Goal: Task Accomplishment & Management: Manage account settings

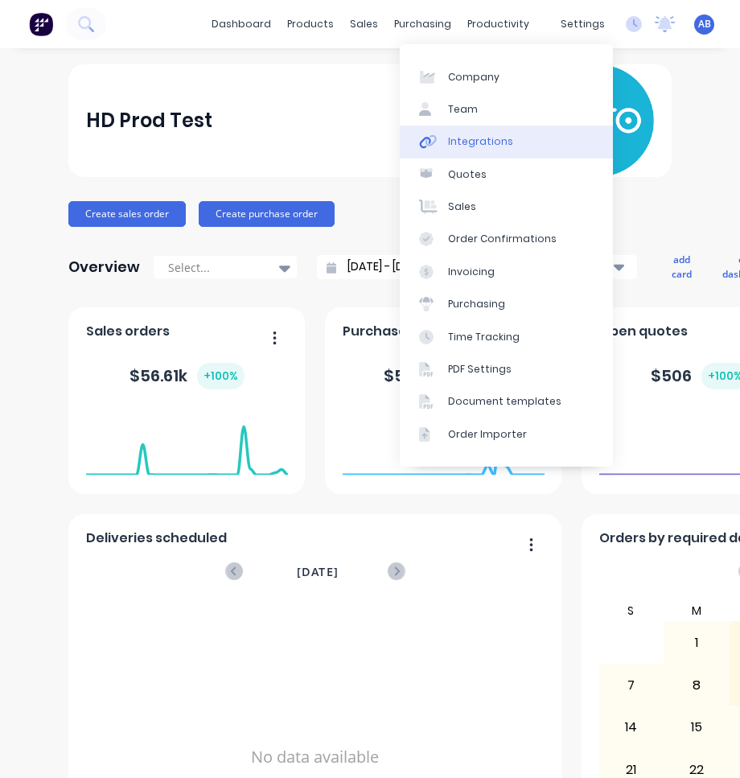
click at [571, 132] on link "Integrations" at bounding box center [506, 142] width 213 height 32
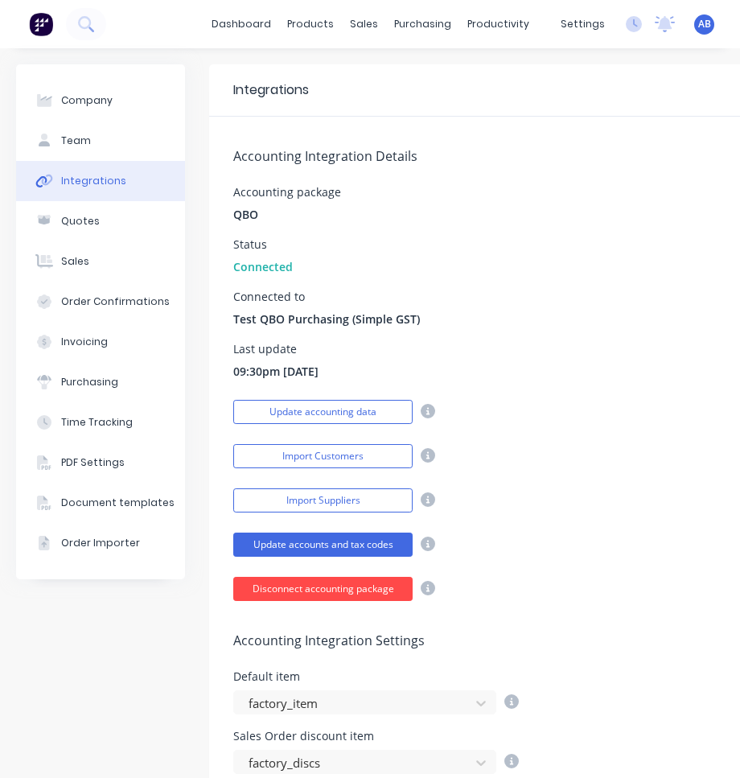
click at [383, 592] on button "Disconnect accounting package" at bounding box center [322, 589] width 179 height 24
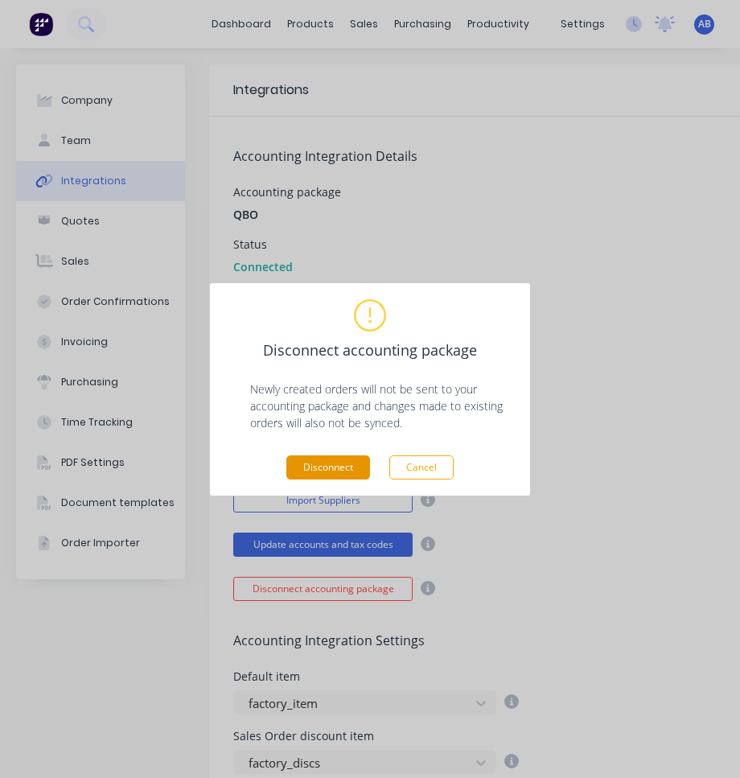
click at [352, 467] on button "Disconnect" at bounding box center [328, 467] width 84 height 24
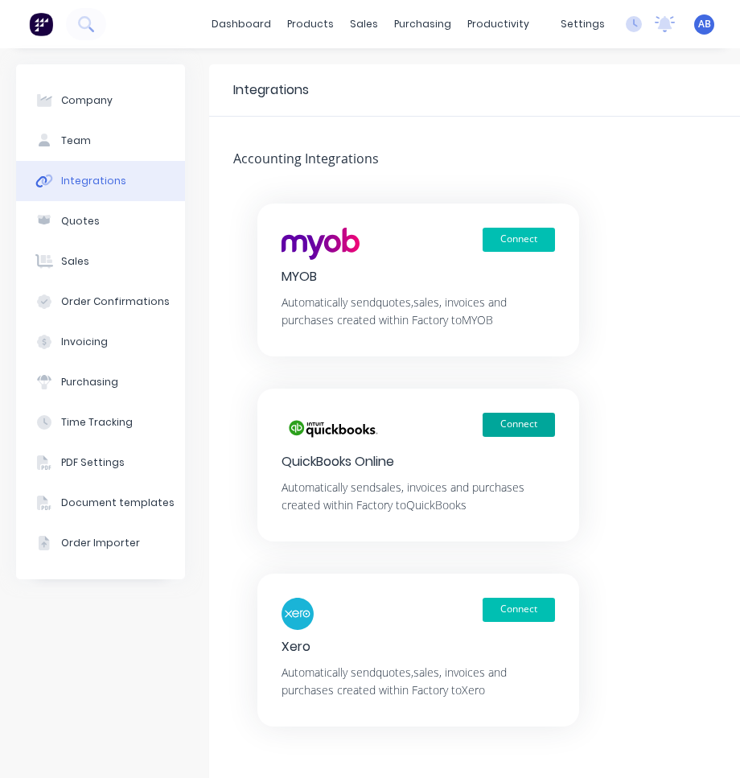
click at [516, 428] on button "Connect" at bounding box center [519, 425] width 72 height 24
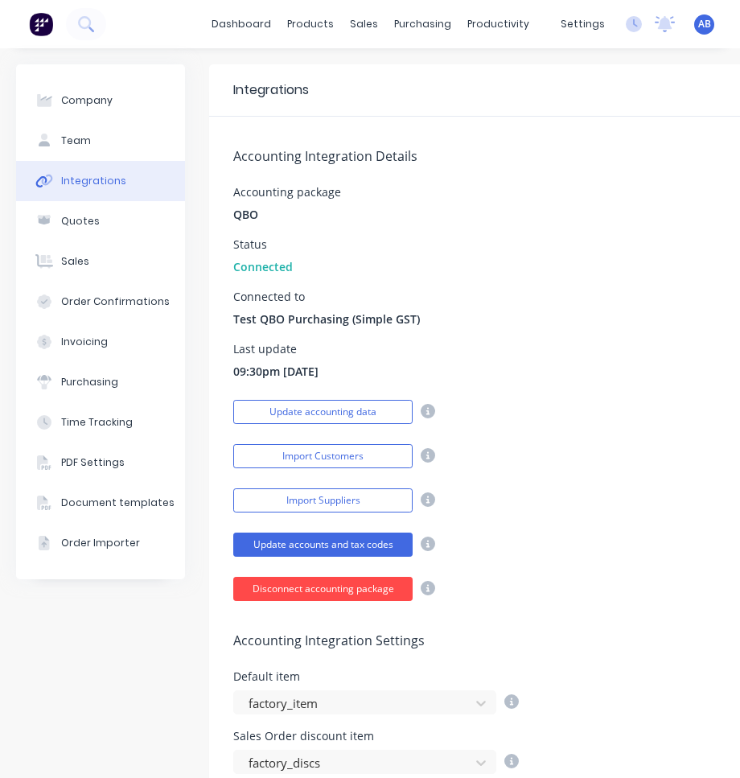
click at [362, 587] on button "Disconnect accounting package" at bounding box center [322, 589] width 179 height 24
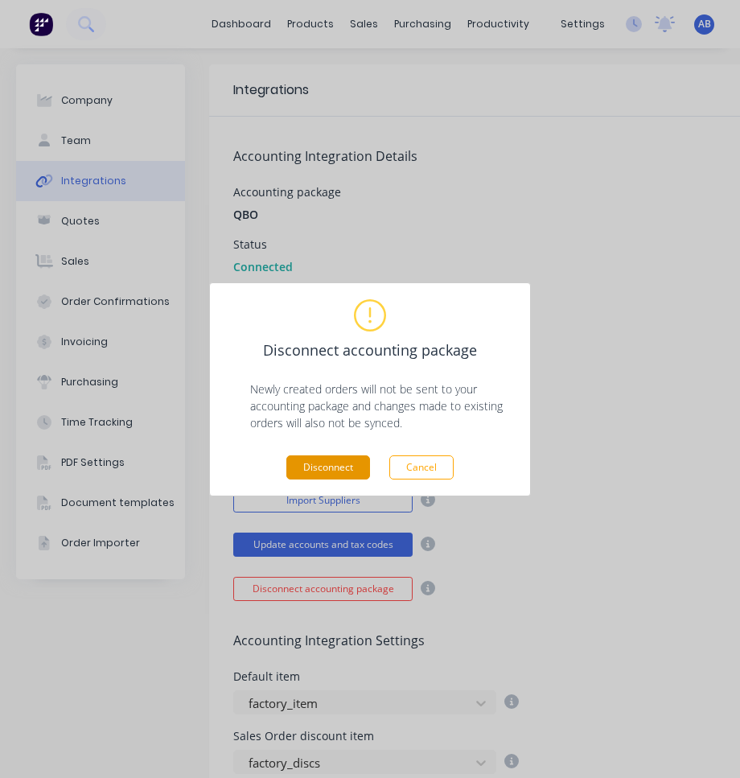
click at [340, 469] on button "Disconnect" at bounding box center [328, 467] width 84 height 24
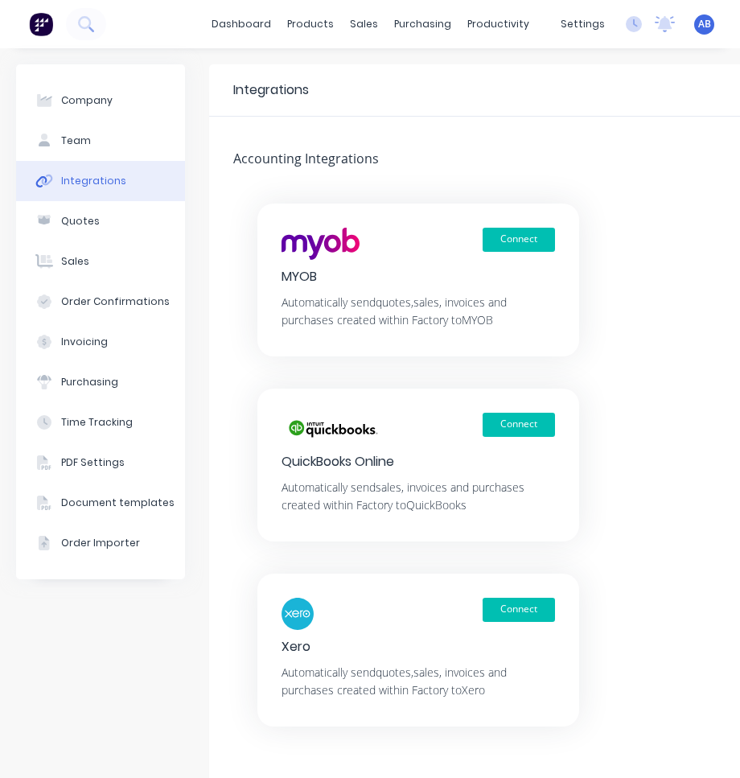
click at [207, 22] on div "dashboard products sales purchasing productivity dashboard products Product Cat…" at bounding box center [370, 24] width 740 height 48
click at [253, 22] on link "dashboard" at bounding box center [242, 24] width 76 height 24
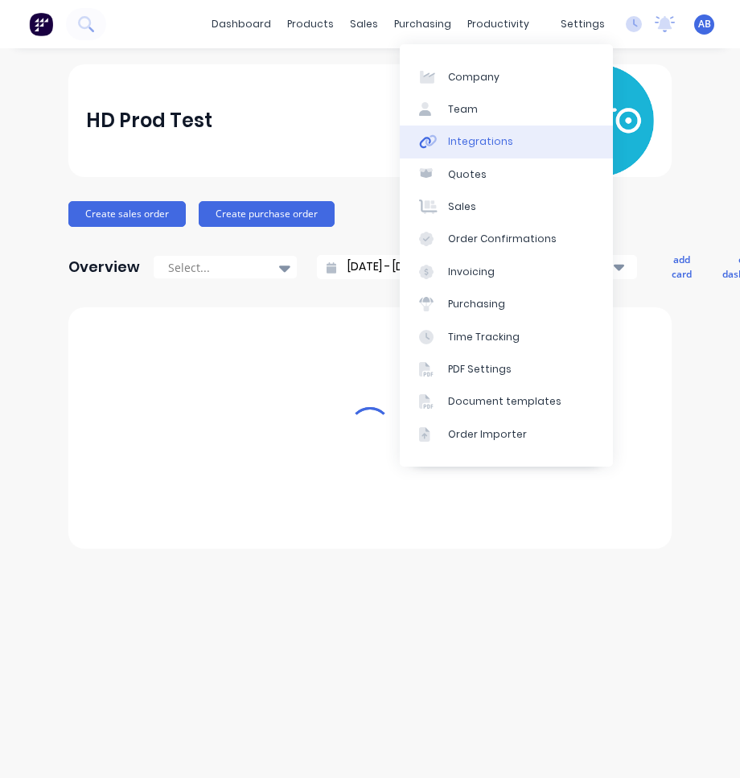
click at [561, 146] on link "Integrations" at bounding box center [506, 142] width 213 height 32
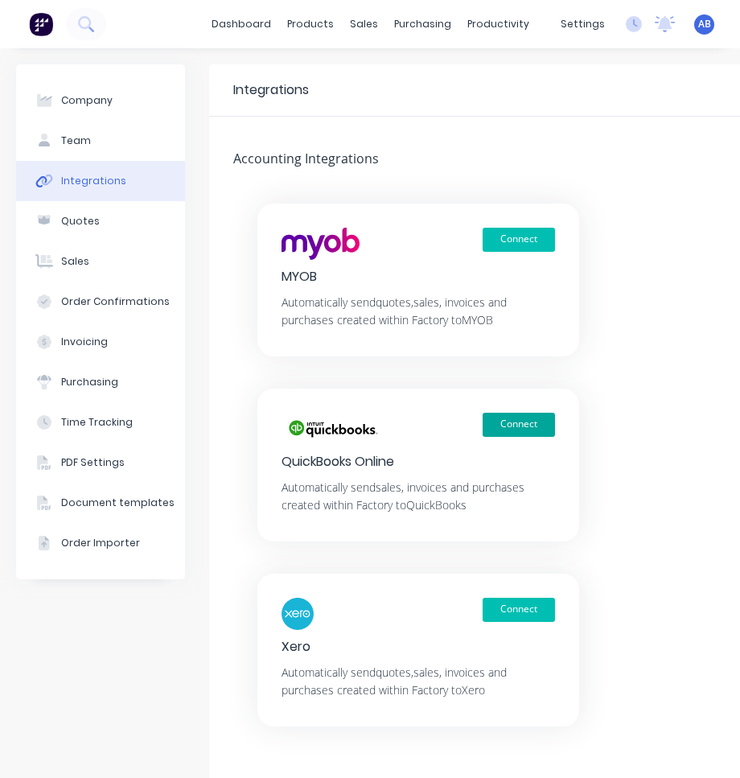
click at [529, 424] on button "Connect" at bounding box center [519, 425] width 72 height 24
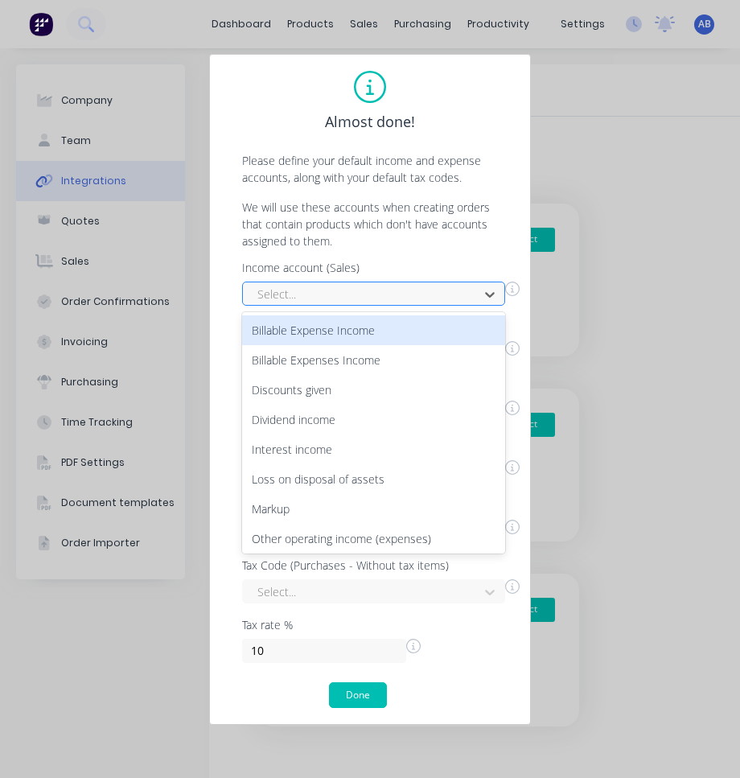
click at [340, 286] on div at bounding box center [363, 294] width 215 height 20
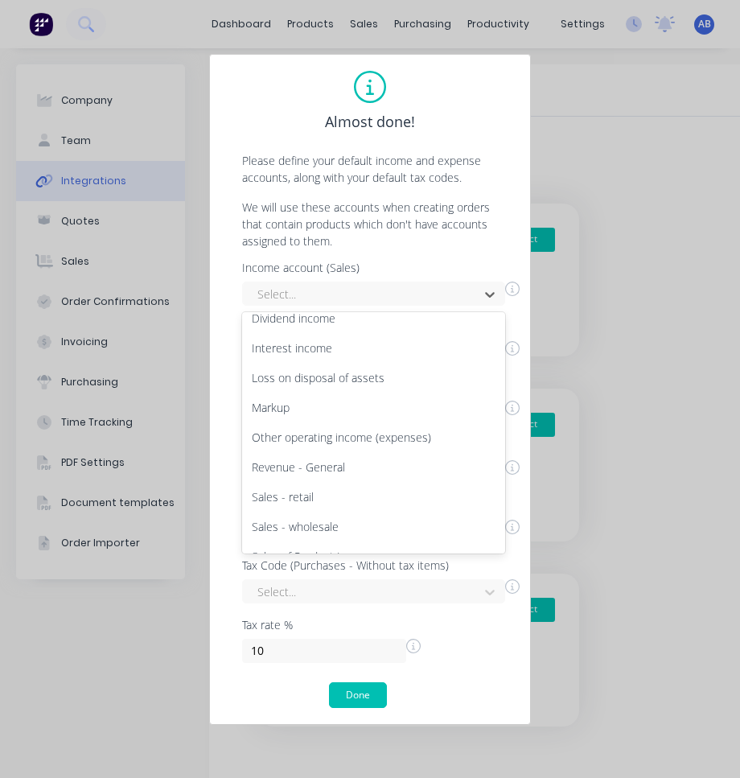
scroll to position [241, 0]
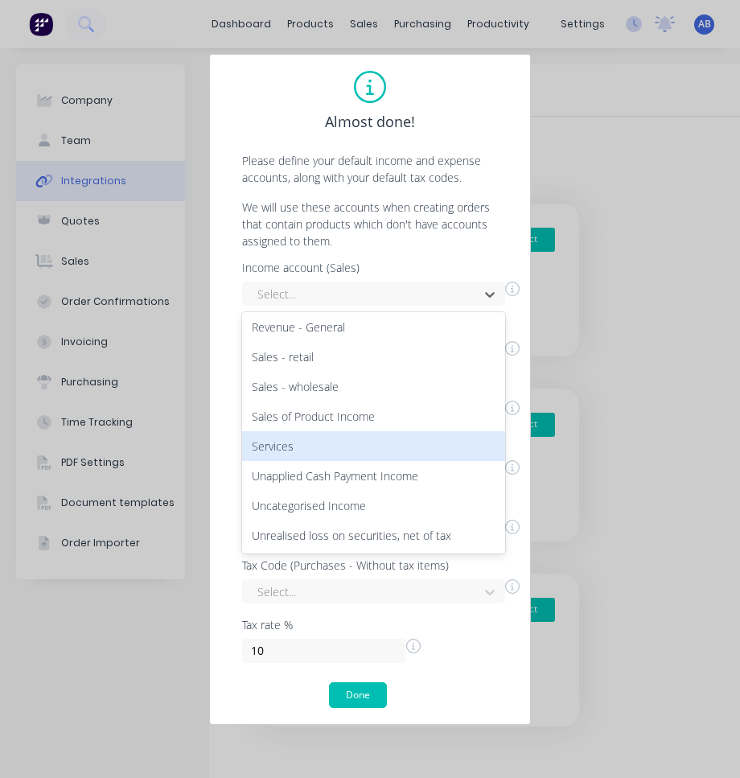
click at [330, 446] on div "Services" at bounding box center [373, 446] width 263 height 30
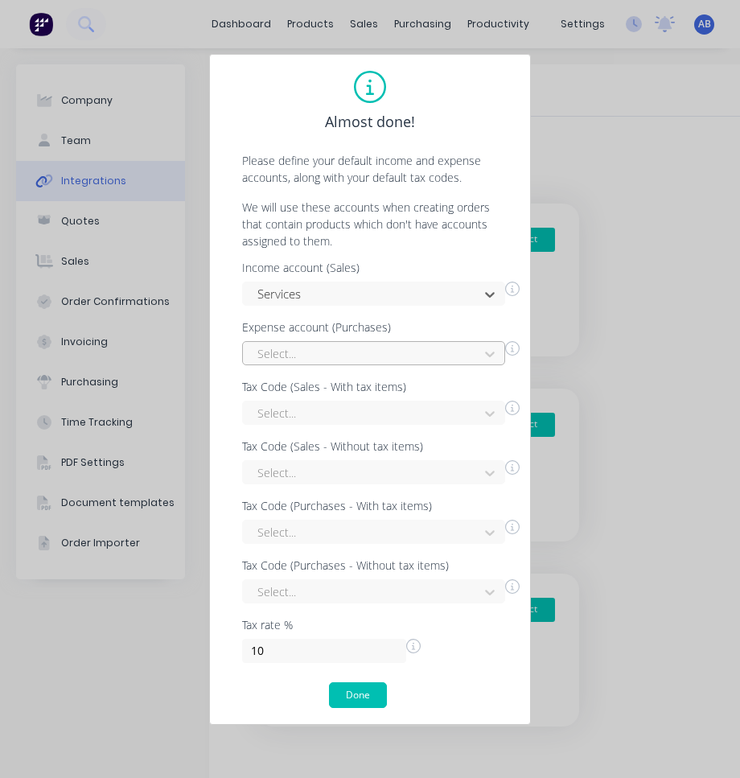
click at [339, 353] on div at bounding box center [363, 354] width 215 height 20
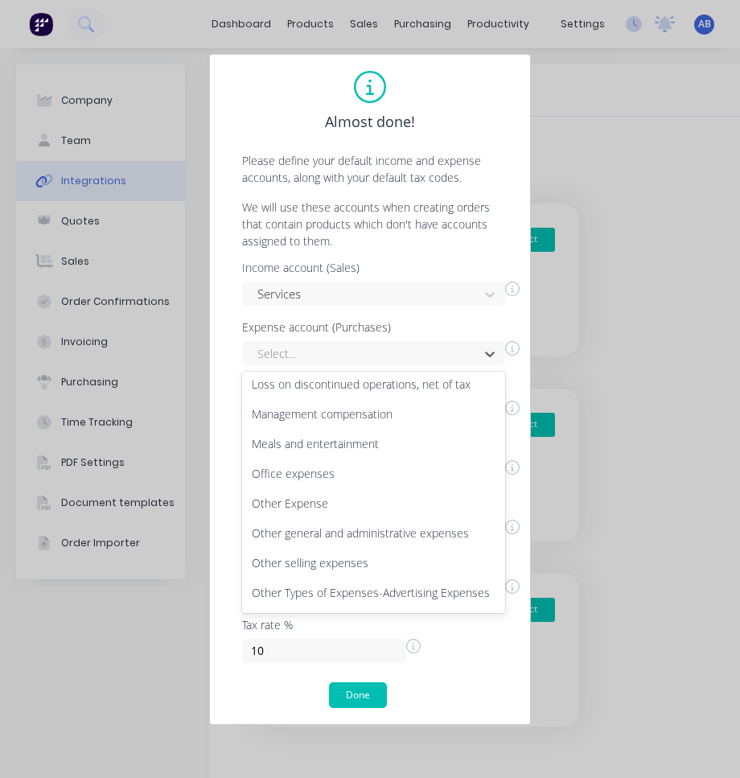
scroll to position [822, 0]
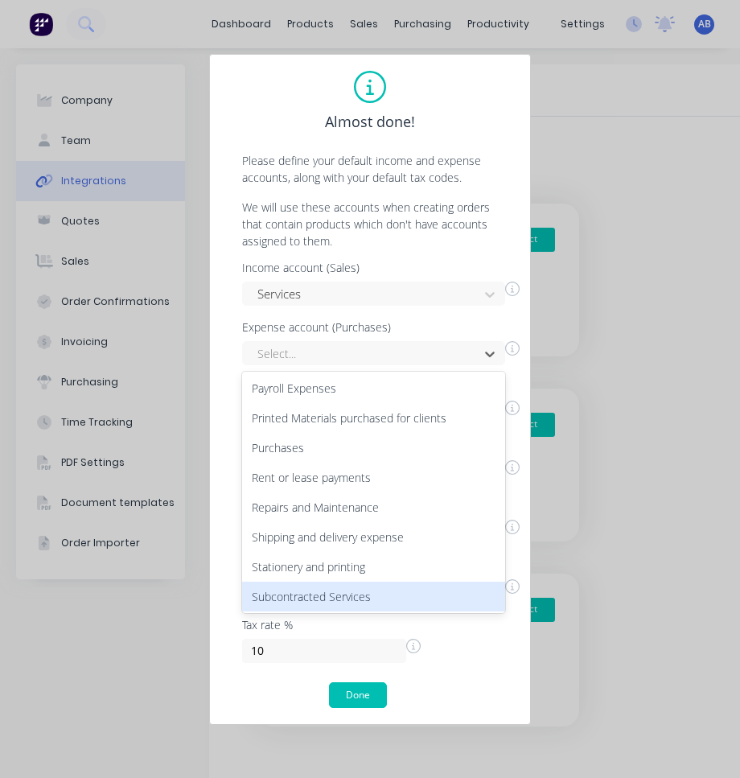
click at [329, 597] on div "Subcontracted Services" at bounding box center [373, 597] width 263 height 30
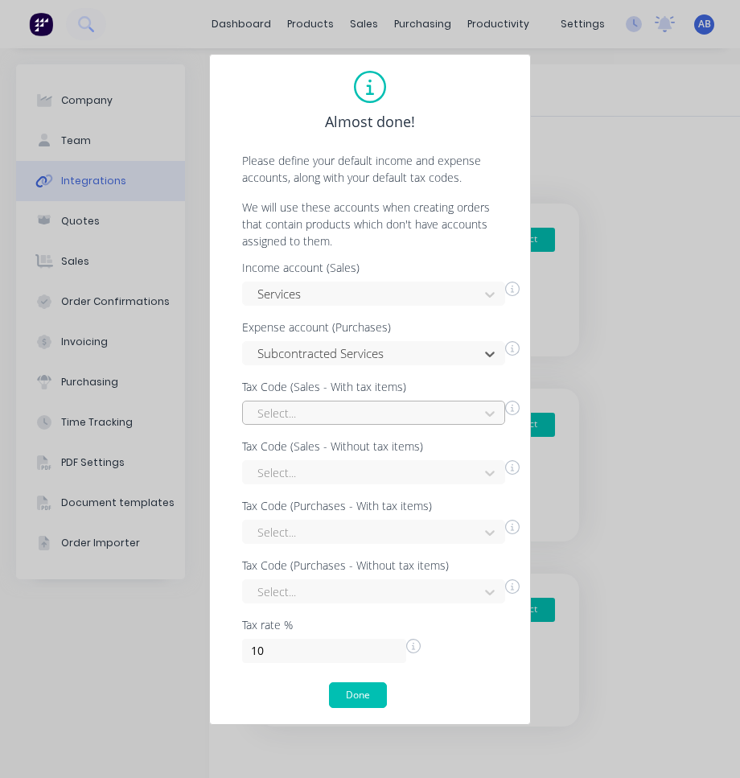
click at [336, 413] on div at bounding box center [363, 413] width 215 height 20
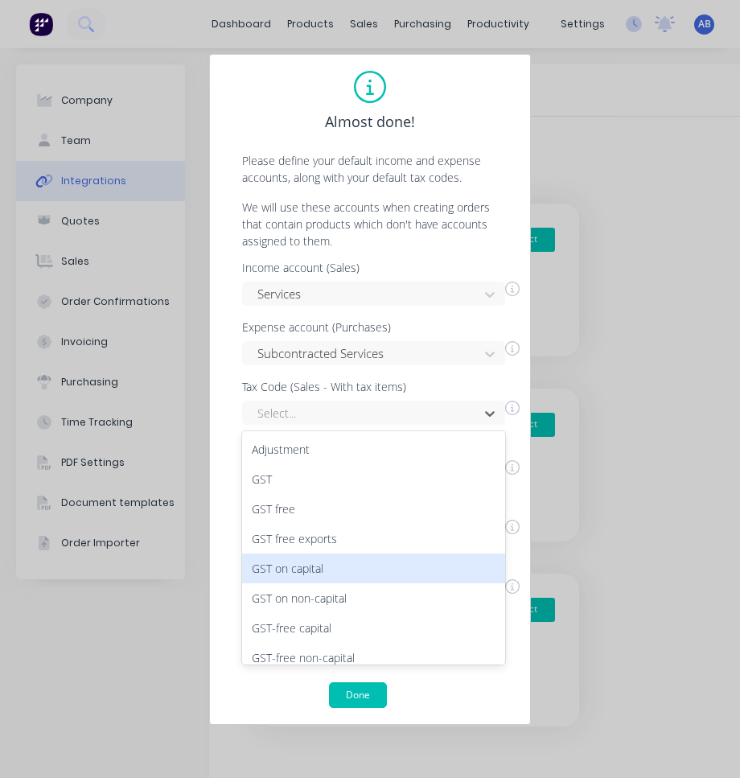
scroll to position [40, 0]
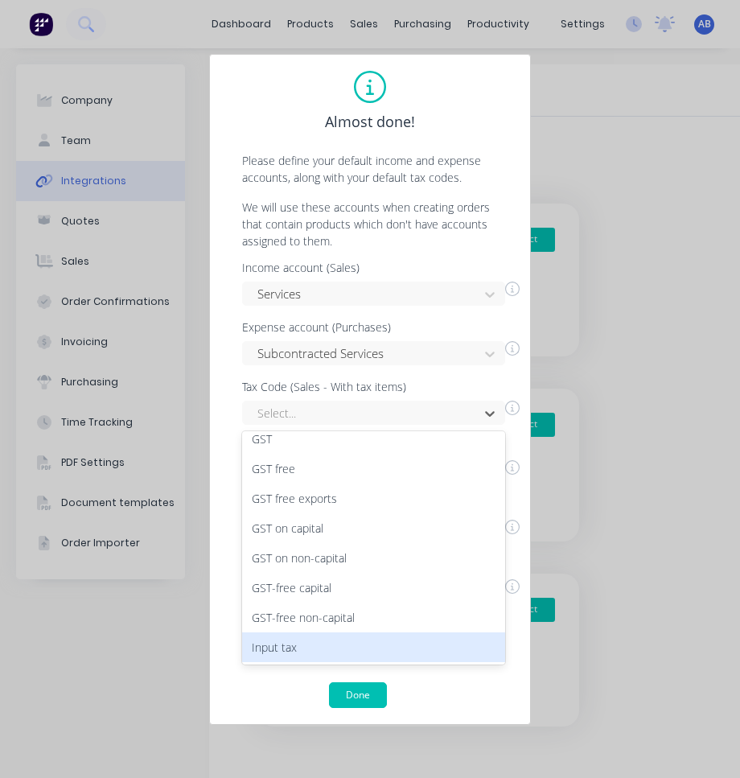
click at [330, 643] on div "Input tax" at bounding box center [373, 647] width 263 height 30
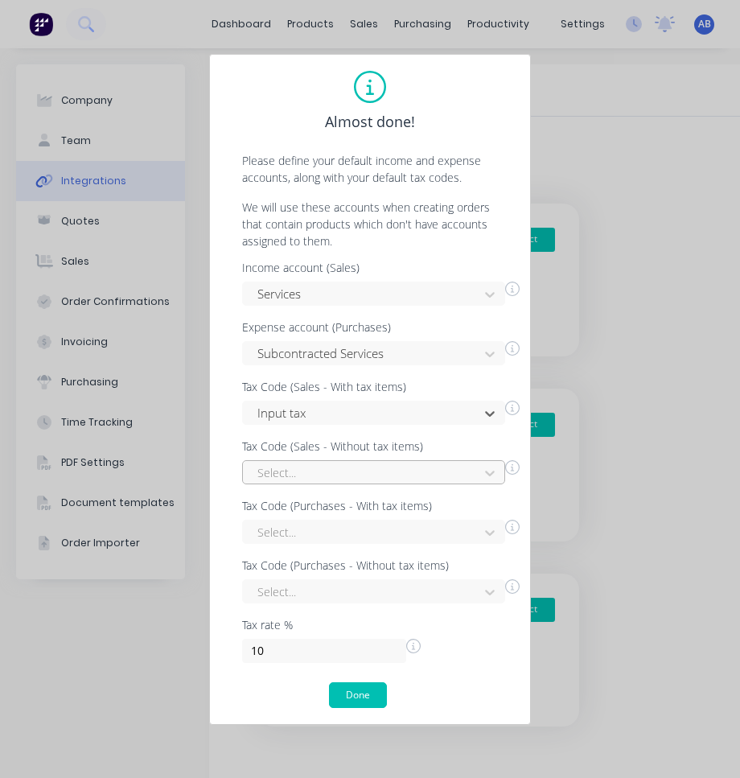
click at [337, 480] on div at bounding box center [363, 473] width 215 height 20
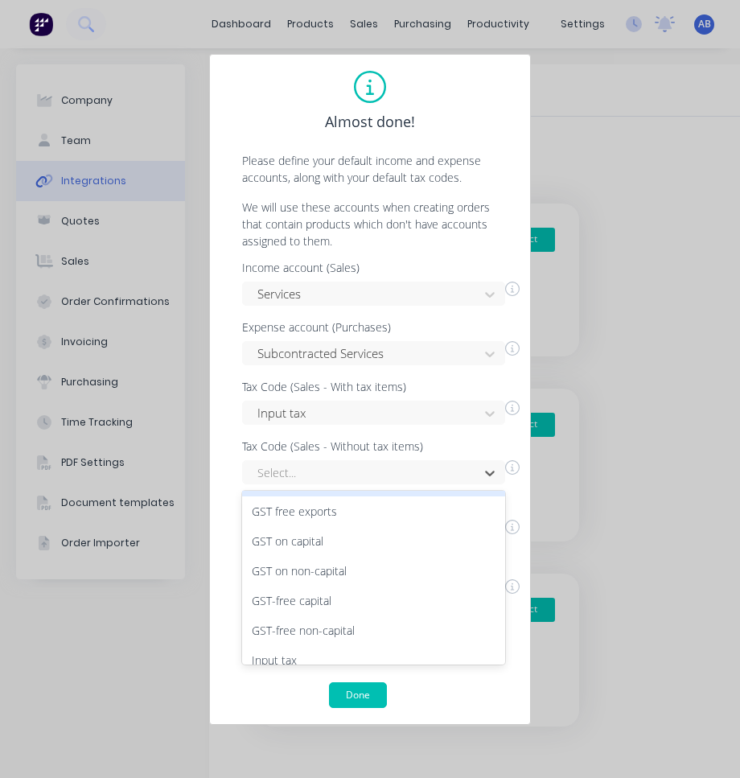
scroll to position [100, 0]
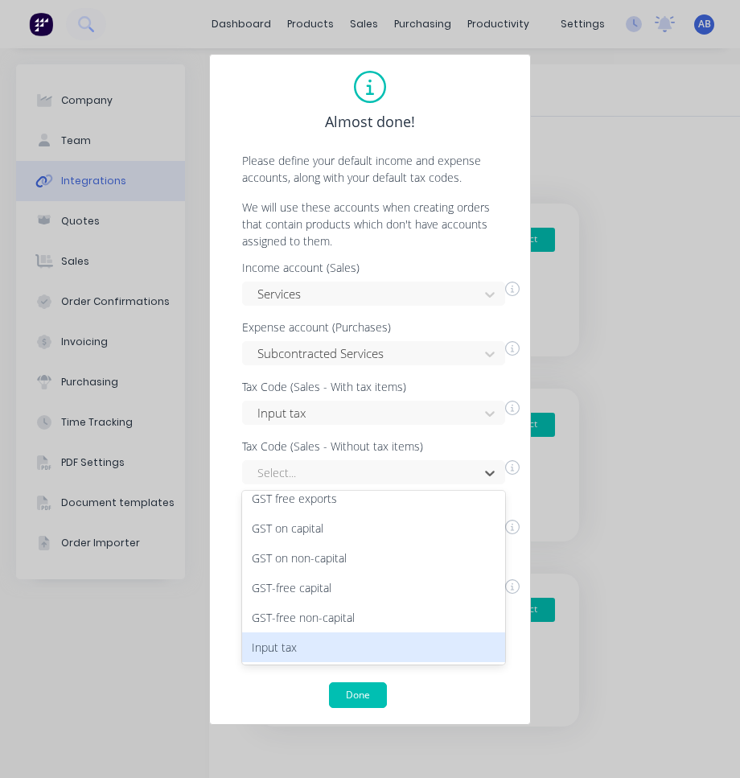
click at [334, 650] on div "Input tax" at bounding box center [373, 647] width 263 height 30
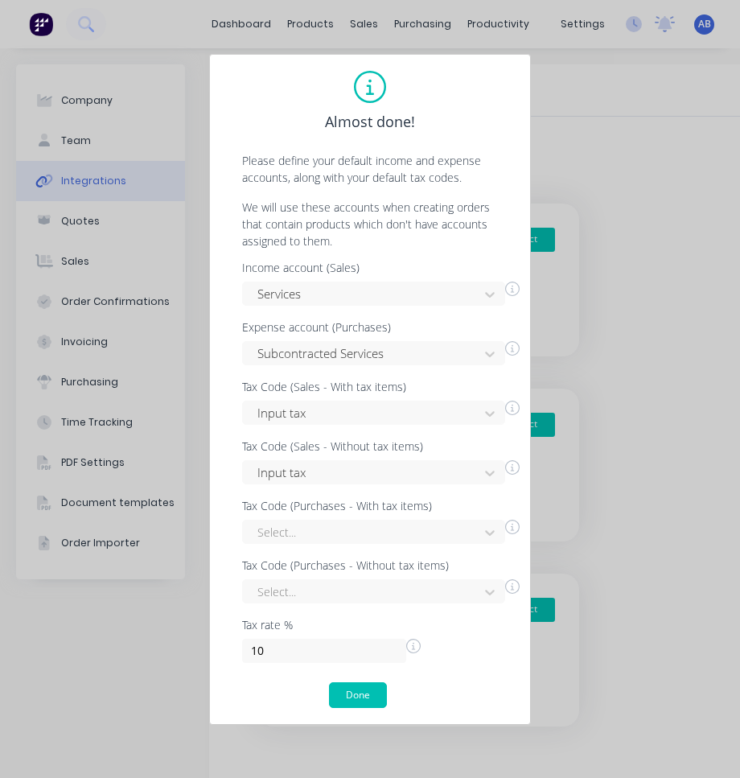
click at [338, 546] on div "Income account (Sales) Services Expense account (Purchases) Subcontracted Servi…" at bounding box center [370, 462] width 288 height 401
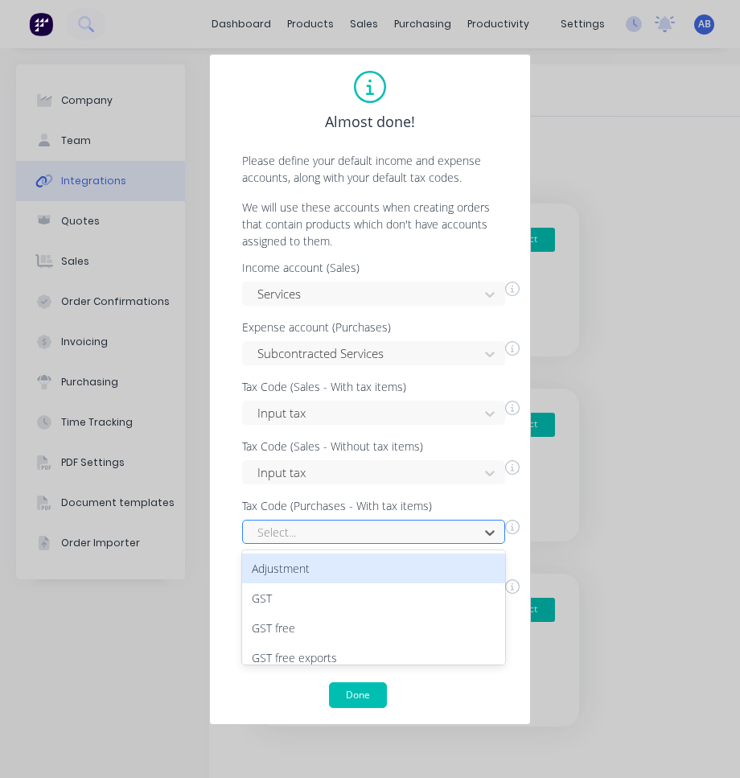
scroll to position [0, 0]
click at [338, 540] on div at bounding box center [363, 532] width 215 height 20
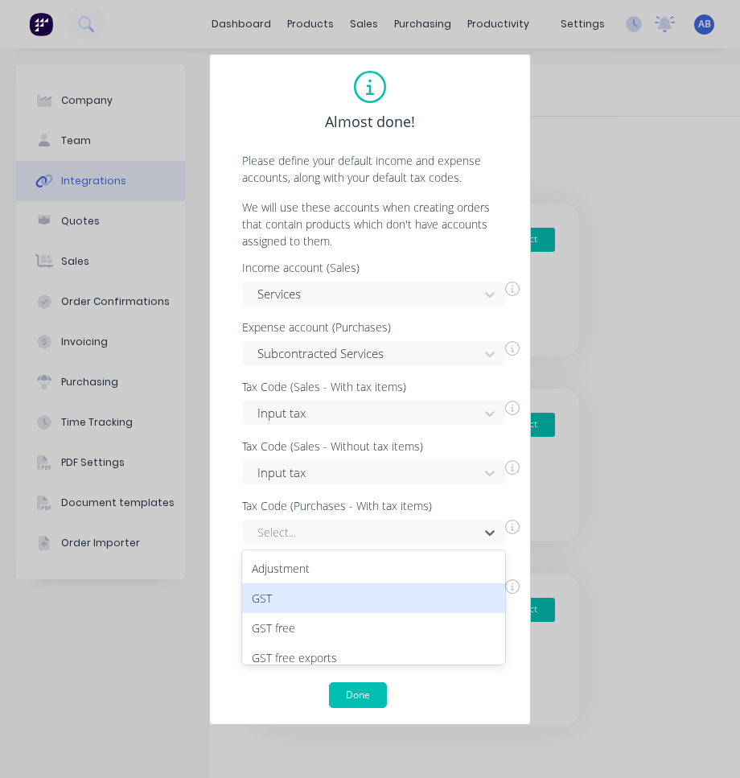
scroll to position [159, 0]
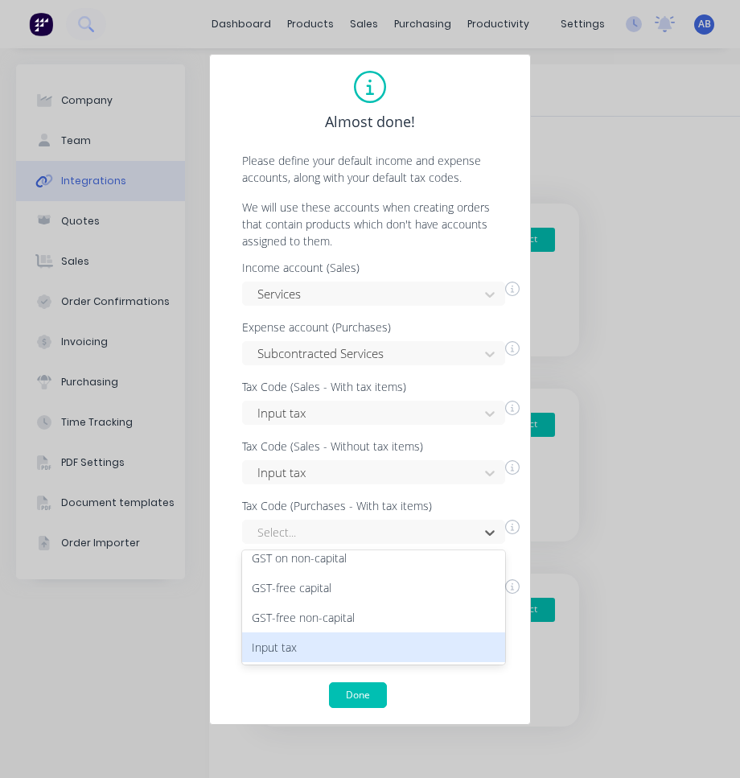
click at [331, 648] on div "Input tax" at bounding box center [373, 647] width 263 height 30
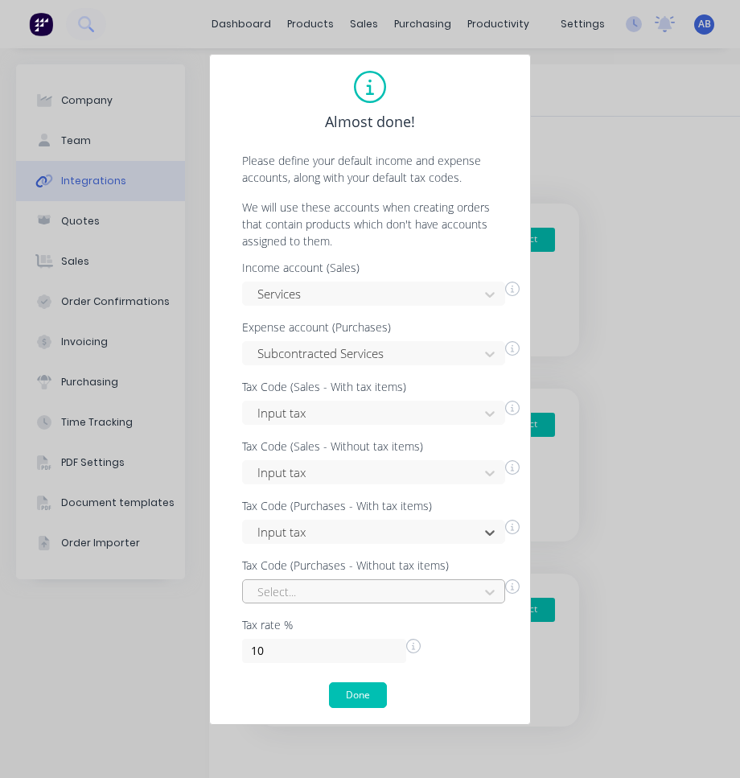
click at [344, 603] on div "Select..." at bounding box center [373, 591] width 263 height 24
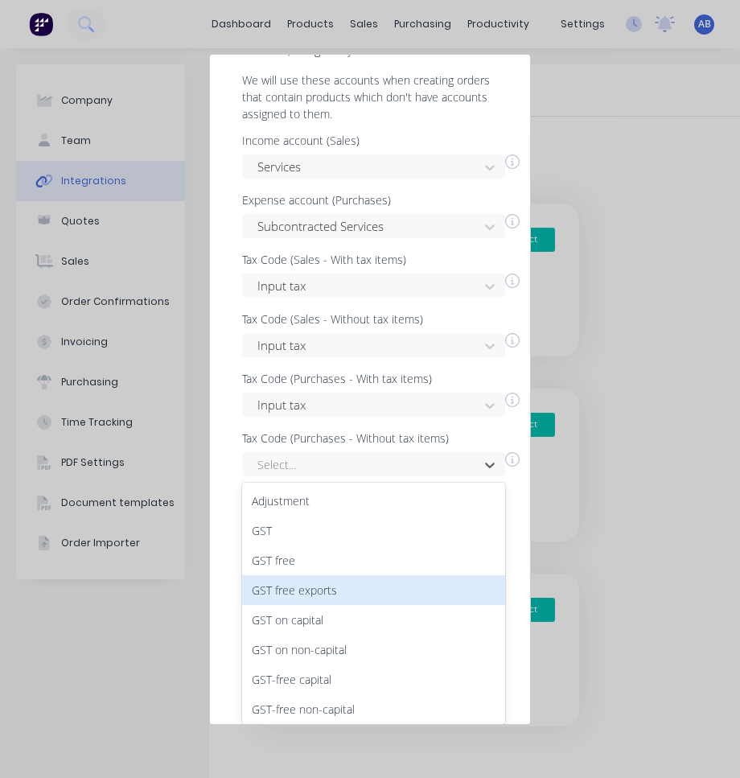
scroll to position [33, 0]
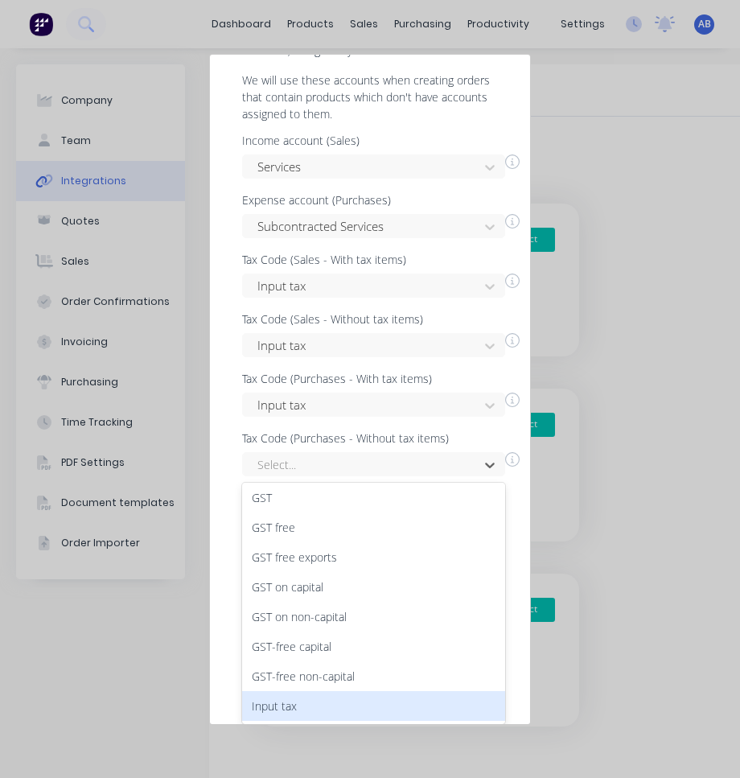
click at [337, 712] on div "Input tax" at bounding box center [373, 706] width 263 height 30
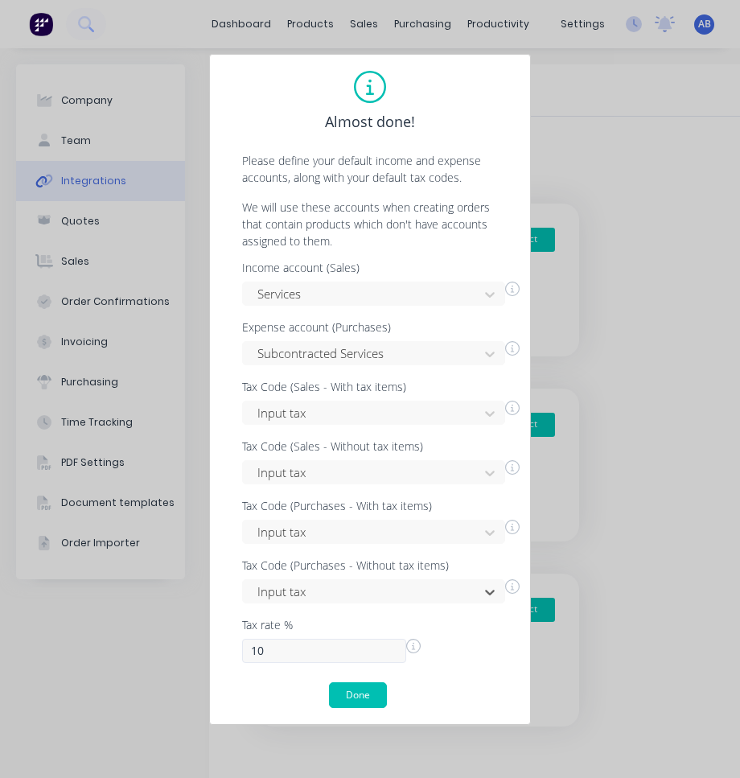
scroll to position [0, 0]
click at [362, 692] on button "Done" at bounding box center [358, 695] width 58 height 26
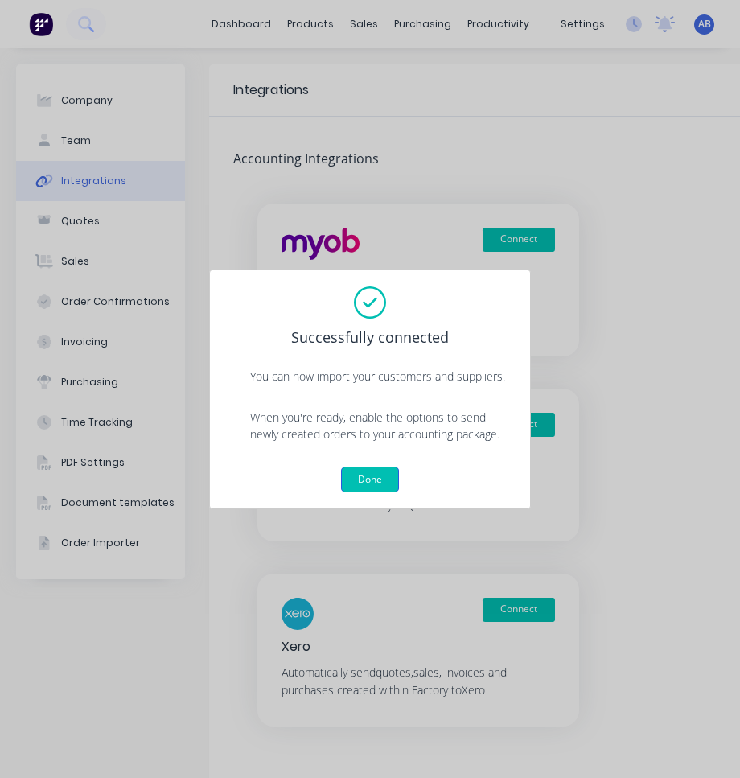
click at [376, 471] on button "Done" at bounding box center [370, 480] width 58 height 26
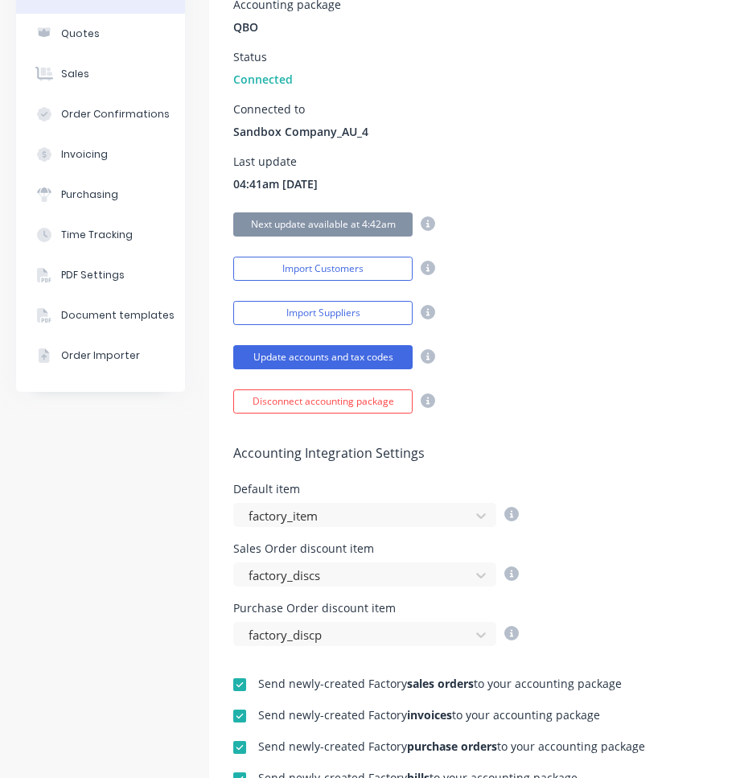
scroll to position [190, 0]
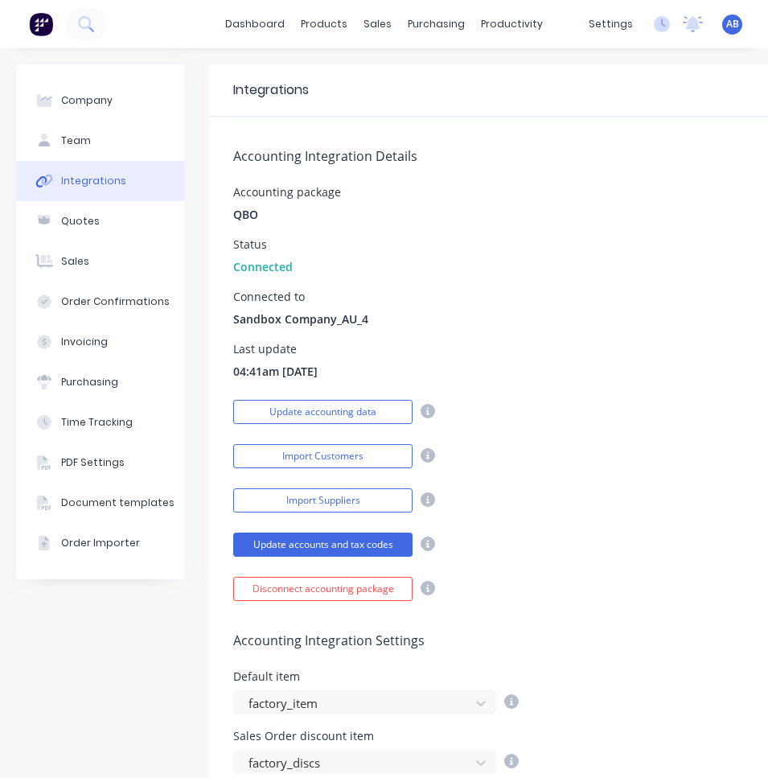
click at [735, 30] on span "AB" at bounding box center [733, 24] width 13 height 14
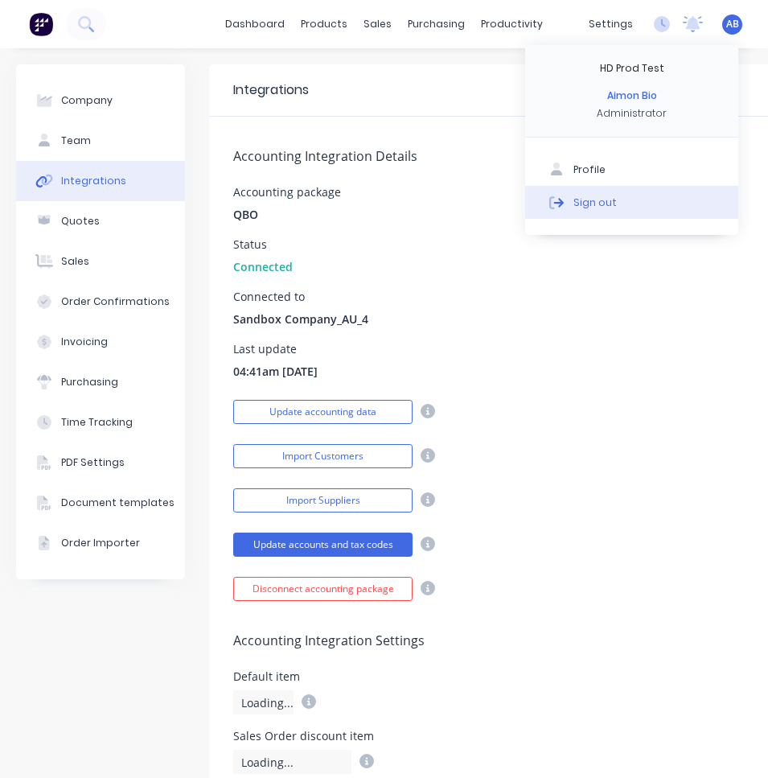
click at [698, 200] on button "Sign out" at bounding box center [631, 202] width 213 height 32
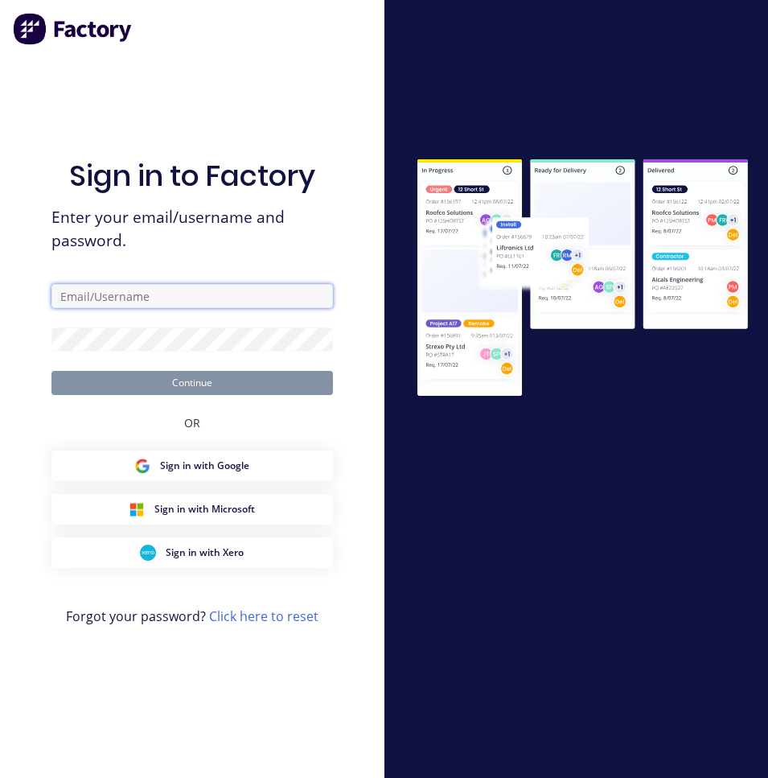
click at [197, 289] on input "text" at bounding box center [192, 296] width 282 height 24
type input "ai"
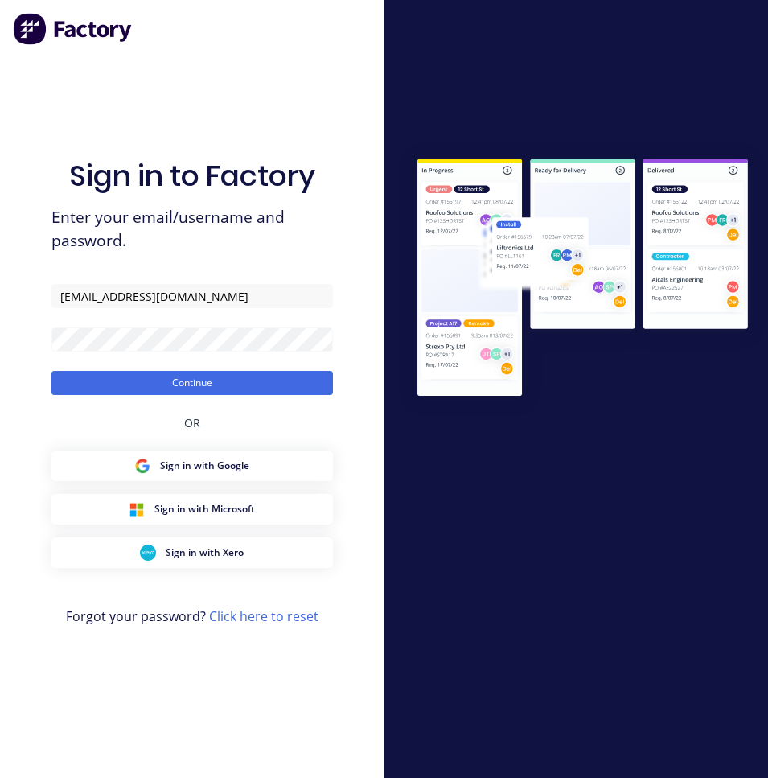
click at [51, 371] on button "Continue" at bounding box center [192, 383] width 282 height 24
